Goal: Download file/media

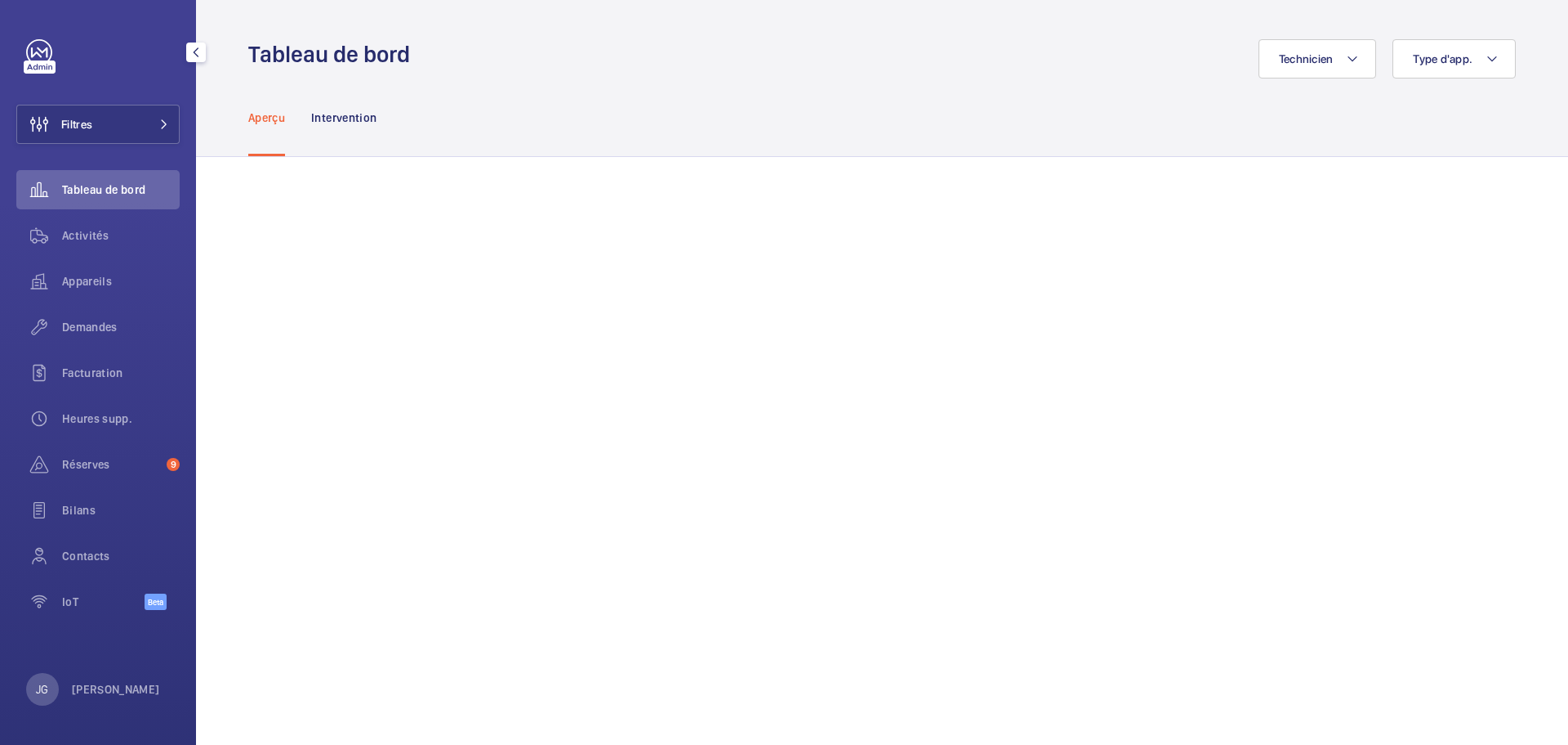
click at [110, 697] on p "[PERSON_NAME]" at bounding box center [115, 689] width 88 height 16
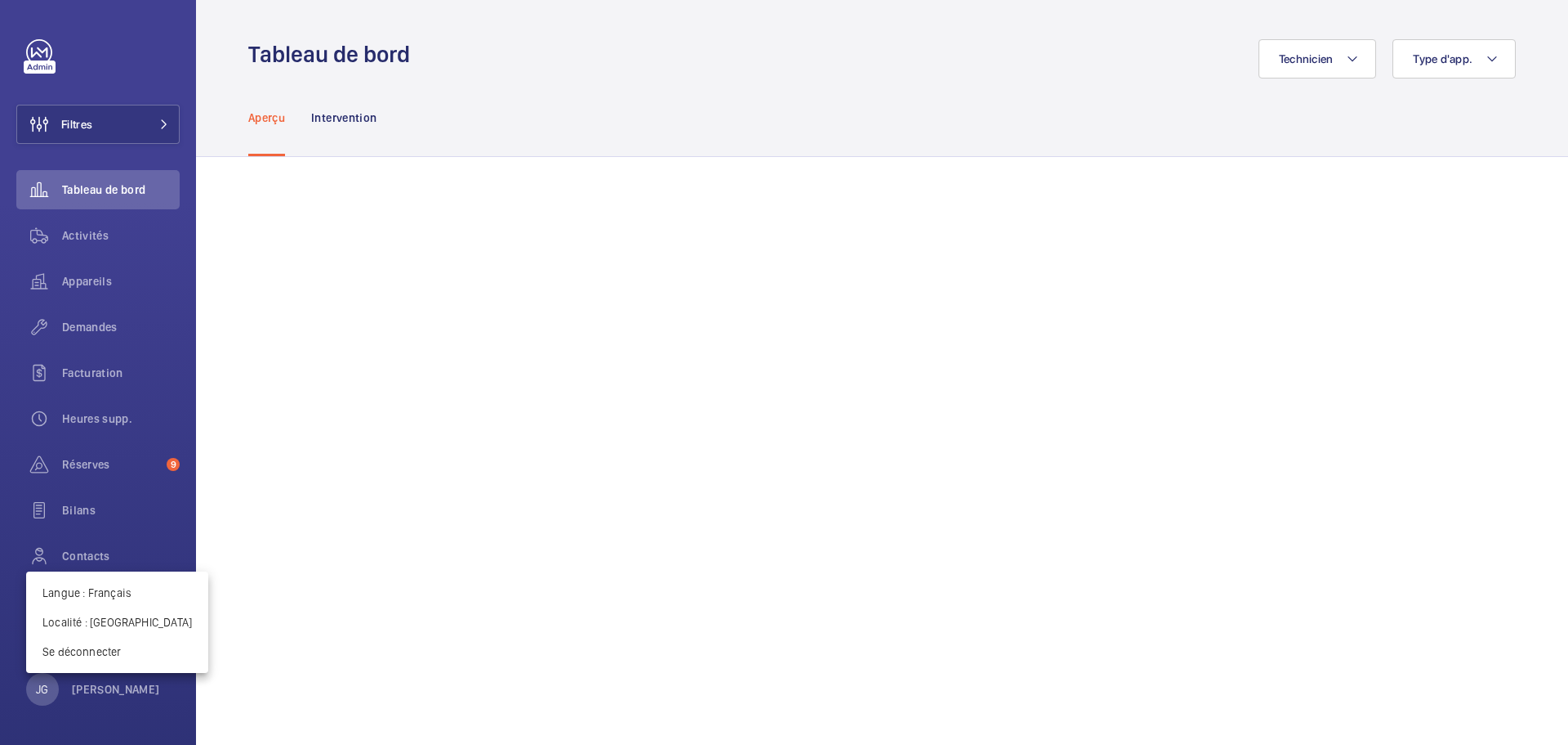
click at [112, 141] on div at bounding box center [784, 372] width 1568 height 745
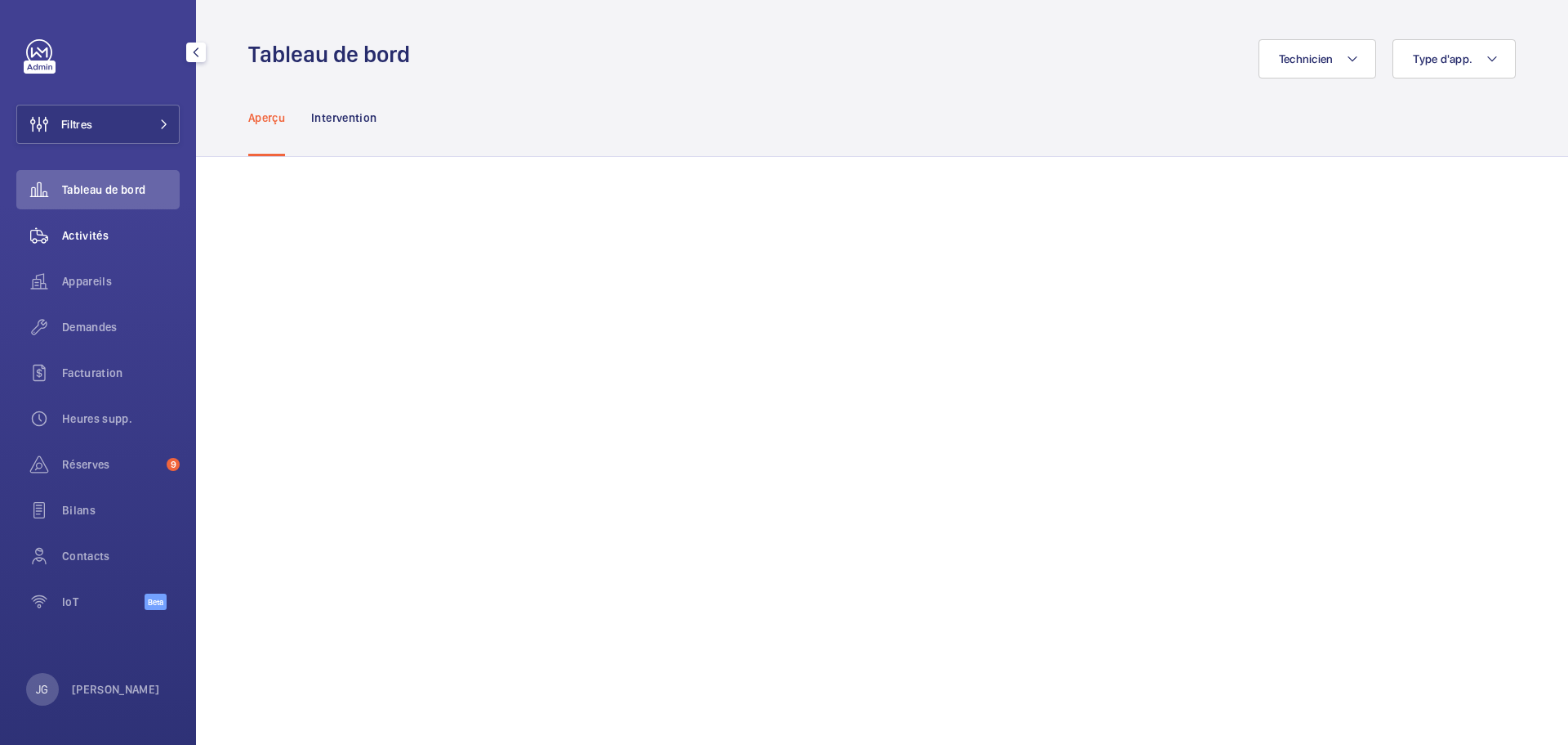
click at [96, 238] on span "Activités" at bounding box center [121, 236] width 118 height 16
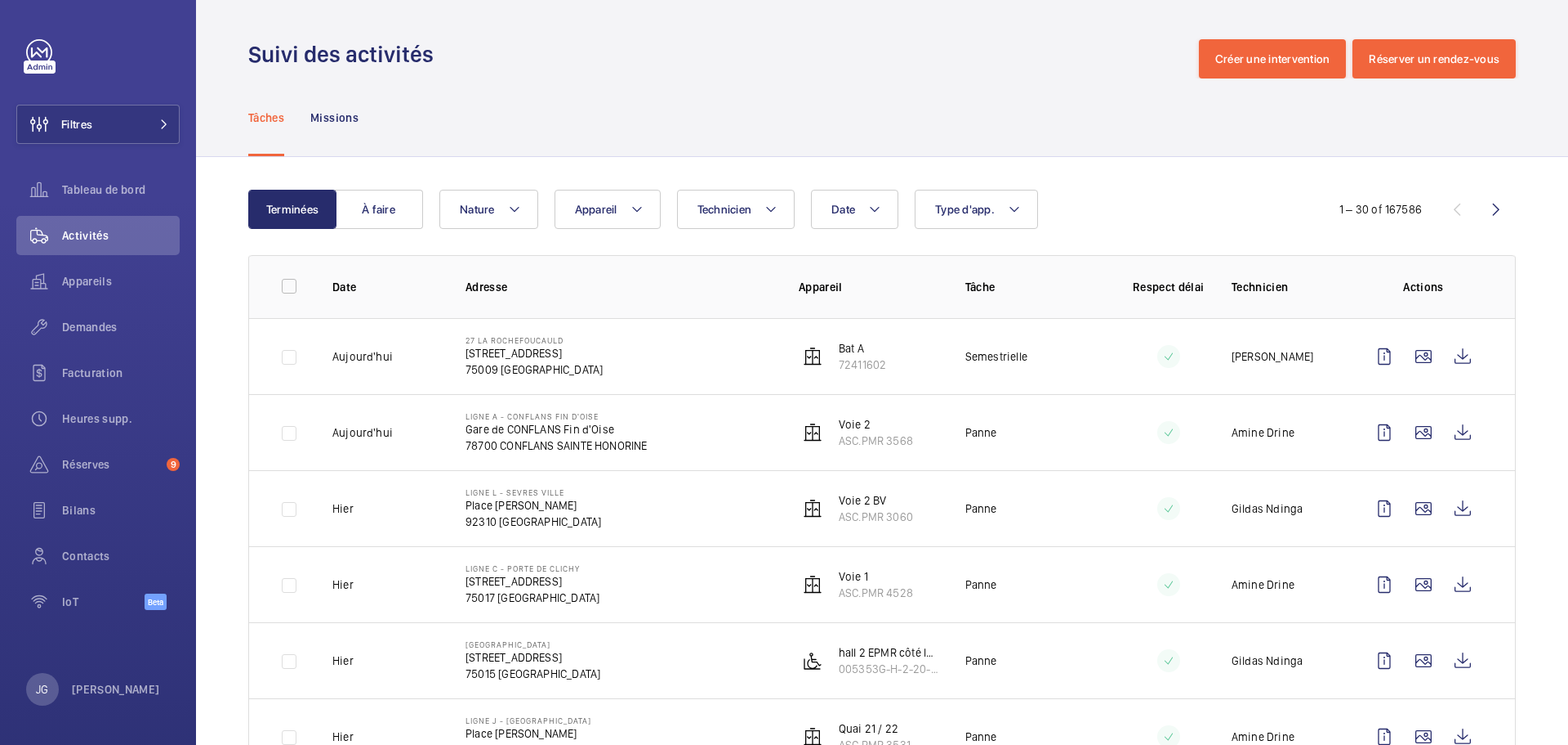
click at [386, 215] on button "À faire" at bounding box center [379, 208] width 88 height 39
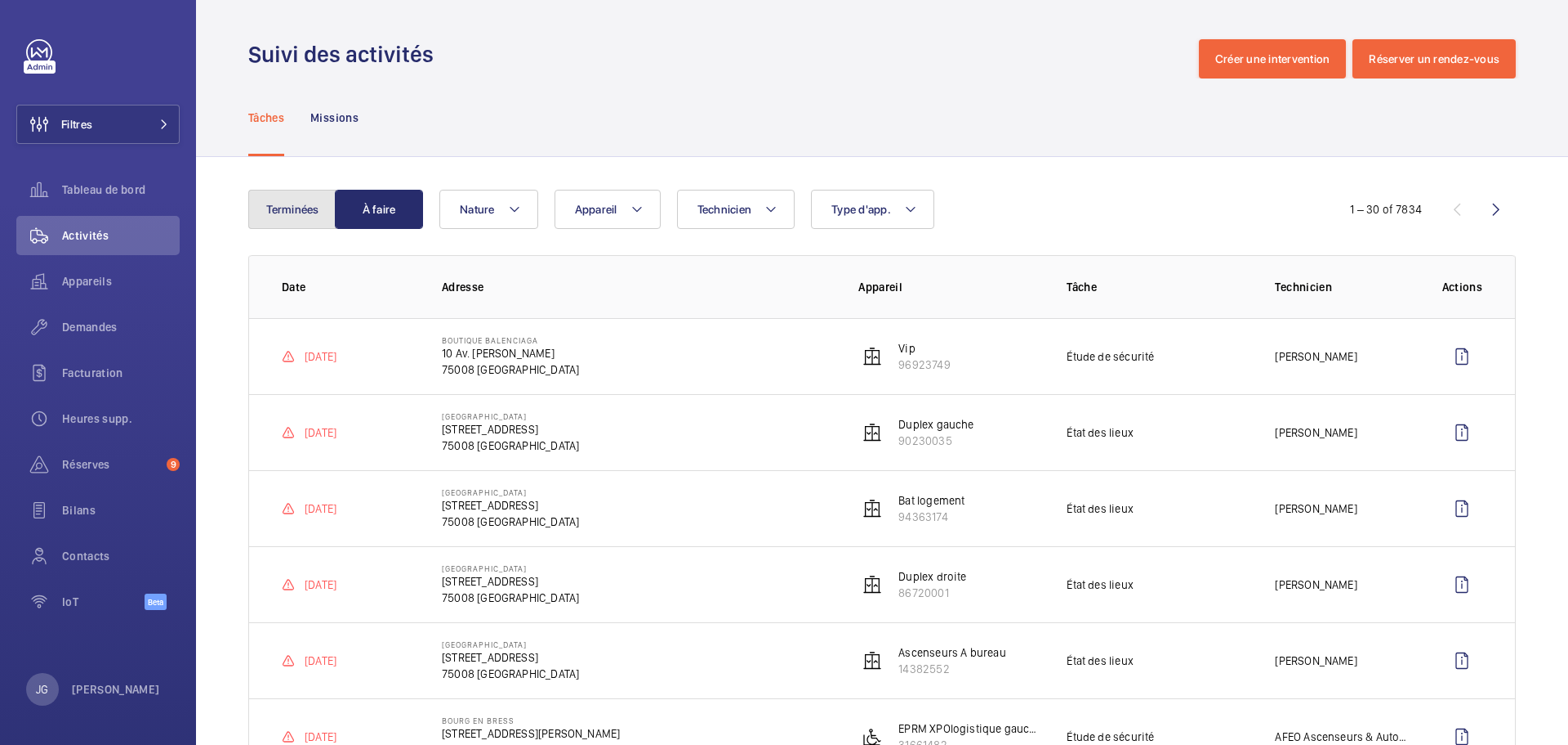
click at [253, 221] on button "Terminées" at bounding box center [292, 208] width 88 height 39
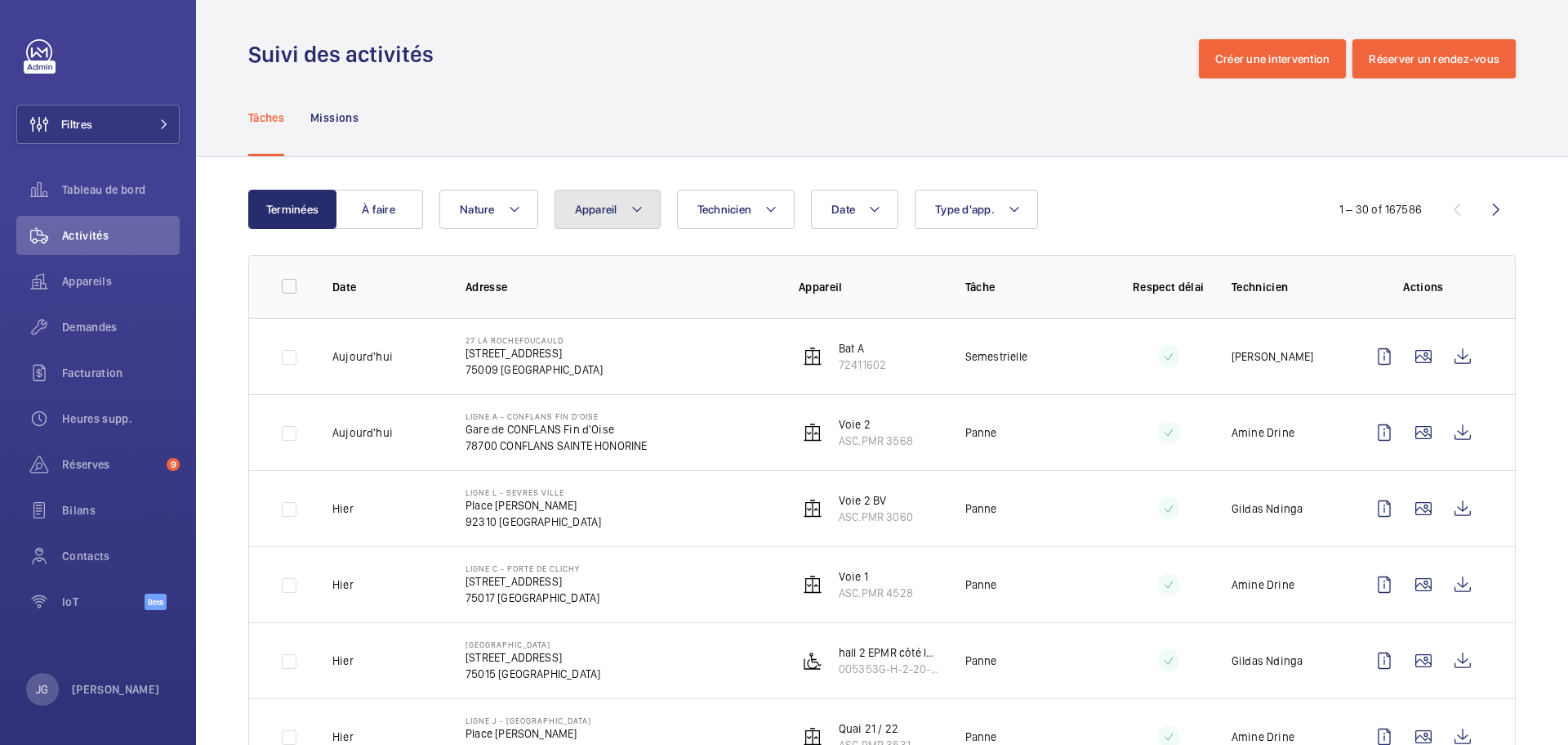
click at [602, 199] on button "Appareil" at bounding box center [607, 208] width 106 height 39
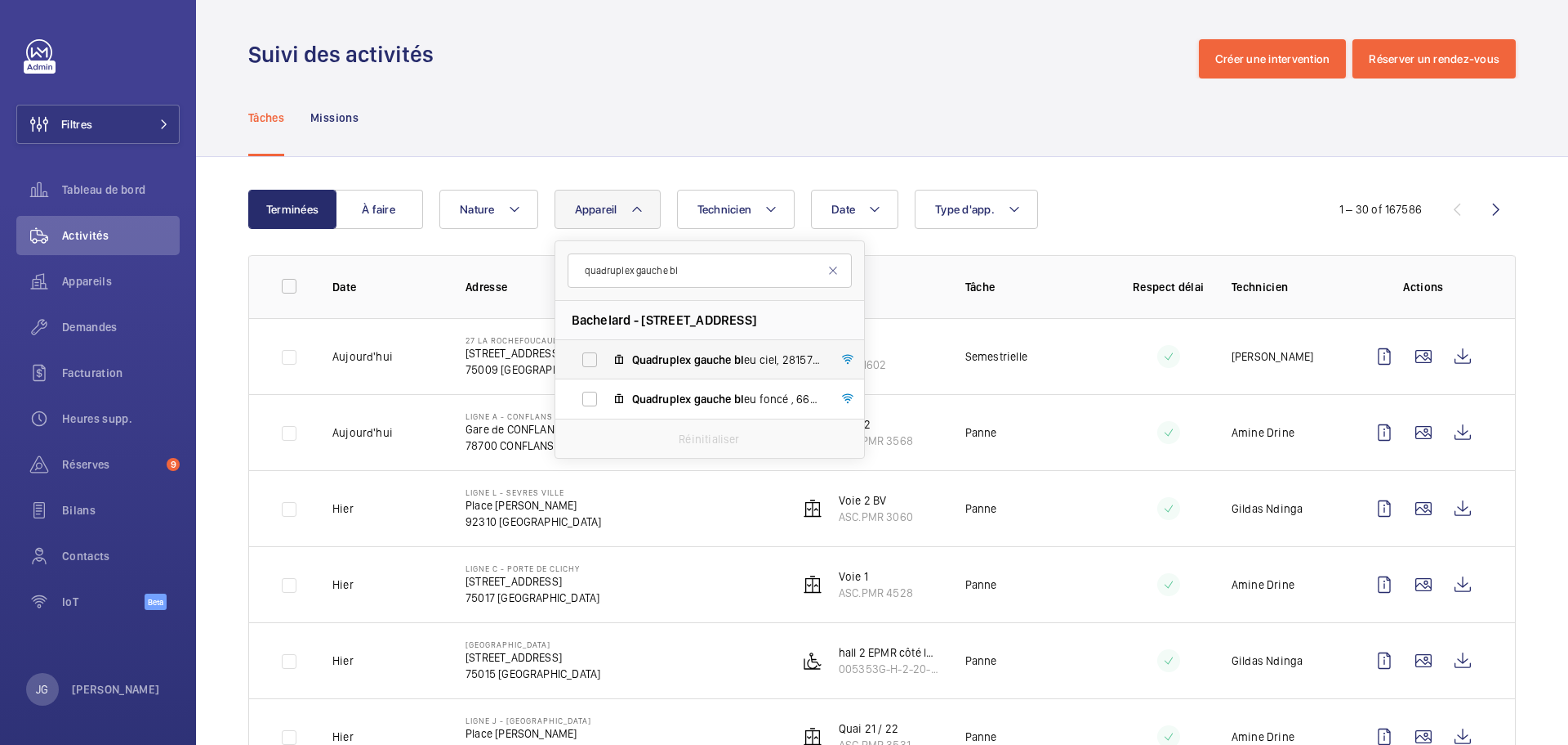
type input "quadruplex gauche bl"
click at [701, 354] on span "gauche" at bounding box center [712, 360] width 37 height 13
click at [606, 354] on input "Quadruplex gauche bl eu ciel, 28157912" at bounding box center [590, 360] width 33 height 33
checkbox input "true"
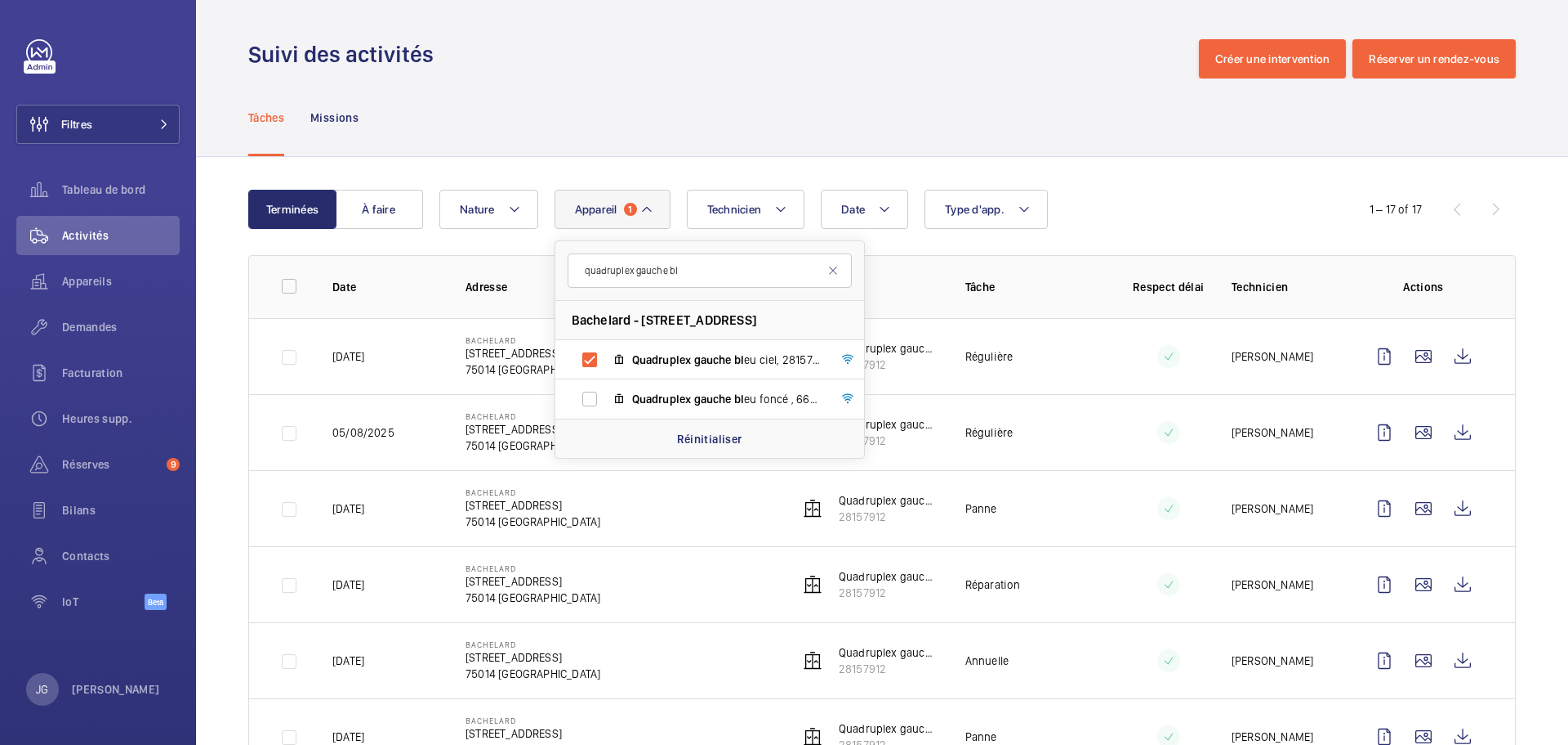
click at [1216, 224] on div "Date Technicien Appareil 1 quadruplex gauche bl Bachelard - [STREET_ADDRESS][GE…" at bounding box center [880, 208] width 880 height 39
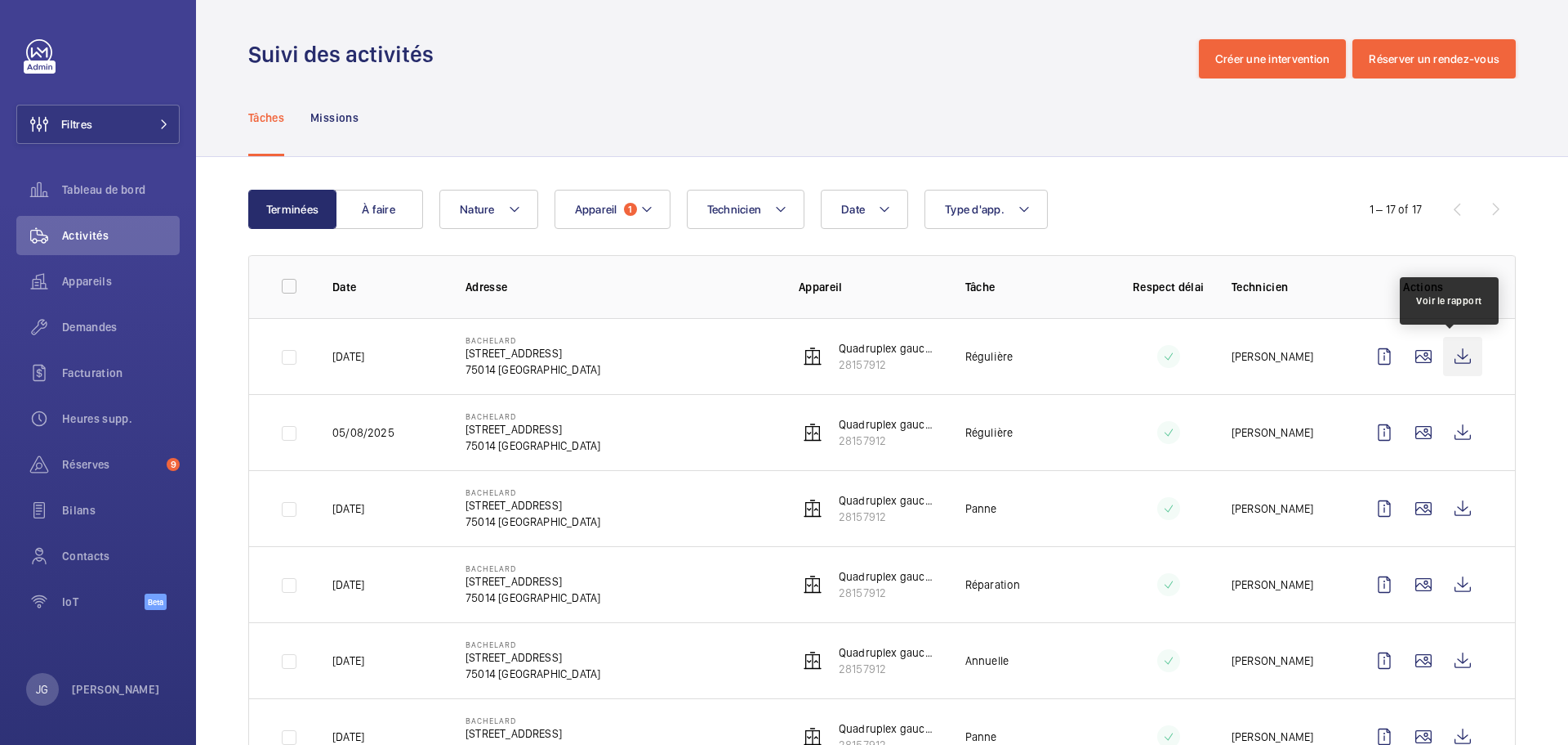
click at [1457, 363] on wm-front-icon-button at bounding box center [1462, 356] width 39 height 39
click at [636, 225] on button "Appareil 1" at bounding box center [612, 208] width 116 height 39
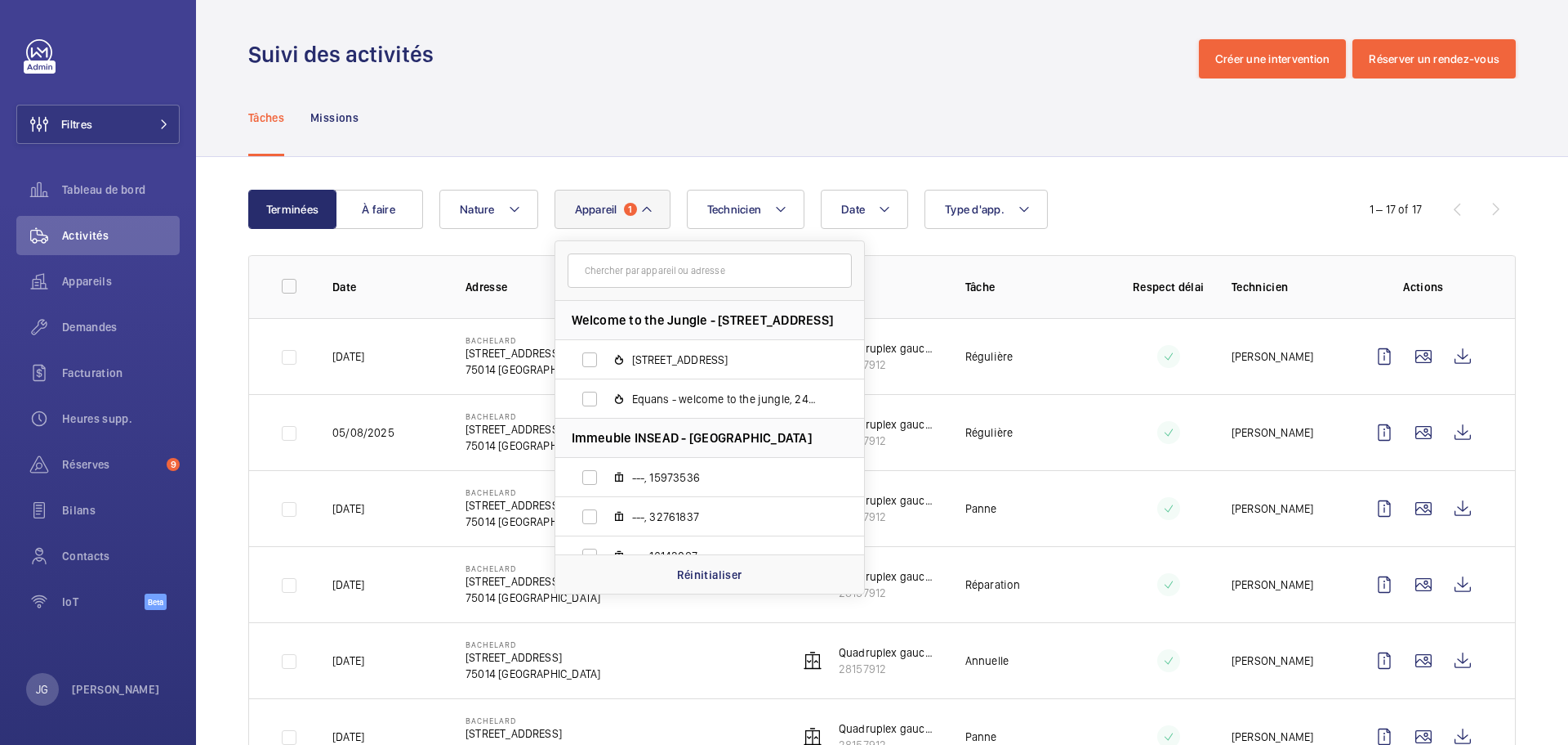
click at [824, 83] on div "Tâches Missions" at bounding box center [882, 118] width 1268 height 78
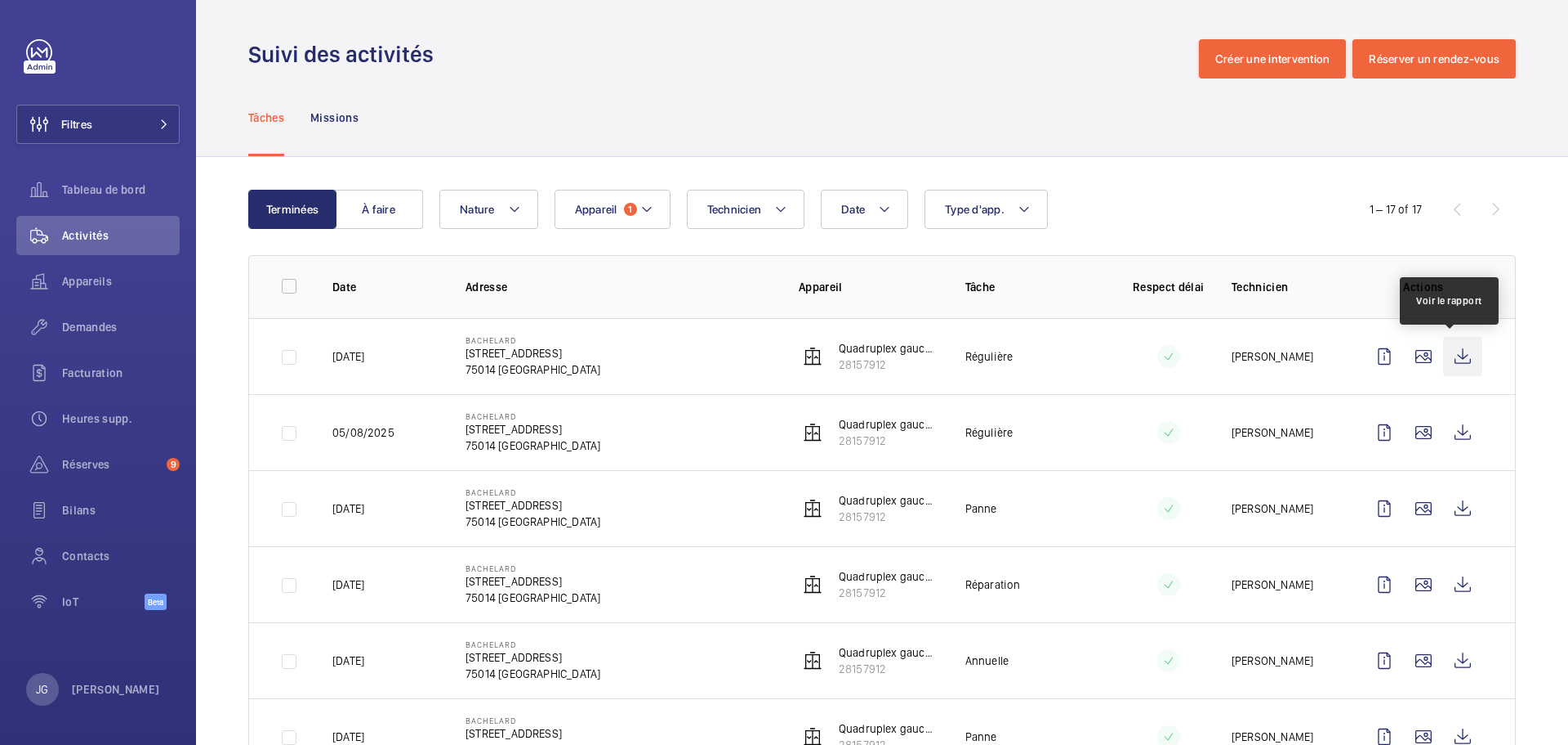
click at [1451, 362] on wm-front-icon-button at bounding box center [1462, 356] width 39 height 39
